Goal: Task Accomplishment & Management: Manage account settings

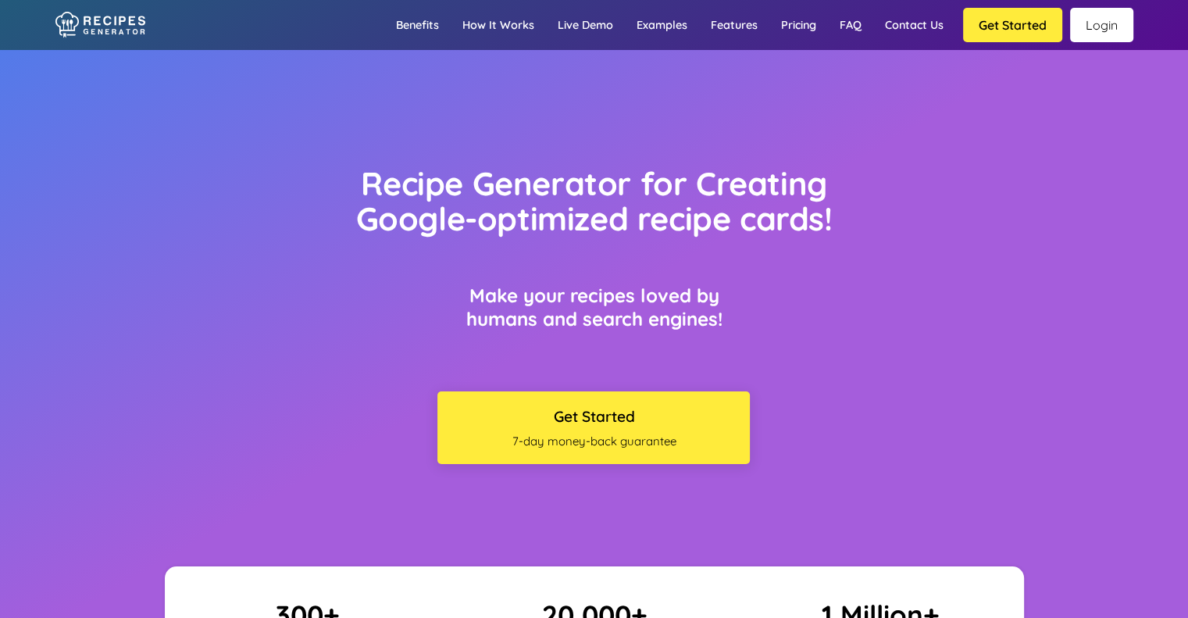
click at [1093, 27] on link "Login" at bounding box center [1101, 25] width 63 height 34
click at [1110, 21] on link "Login" at bounding box center [1101, 25] width 63 height 34
click at [1109, 27] on link "Login" at bounding box center [1101, 25] width 63 height 34
